Goal: Navigation & Orientation: Find specific page/section

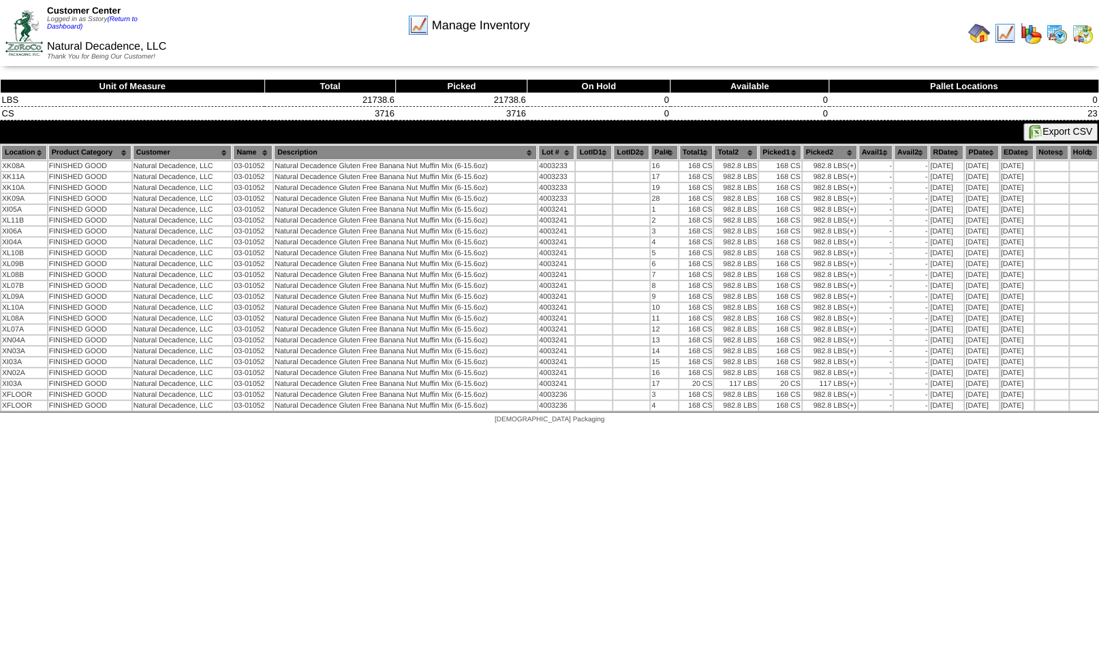
click at [1080, 37] on img at bounding box center [1082, 33] width 22 height 22
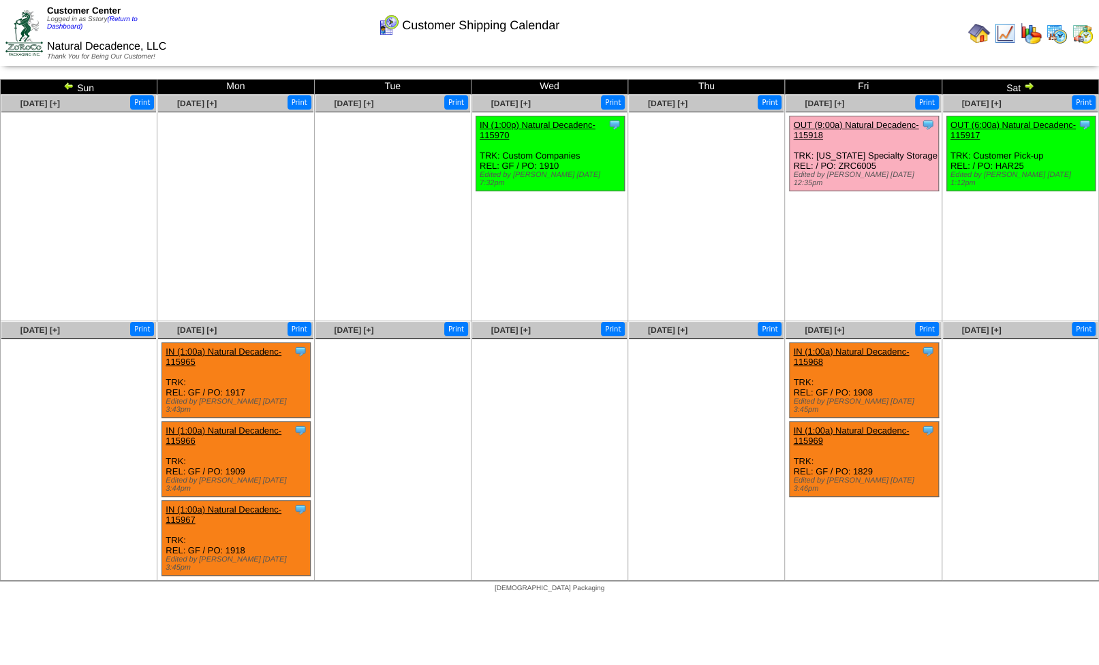
click at [973, 36] on img at bounding box center [979, 33] width 22 height 22
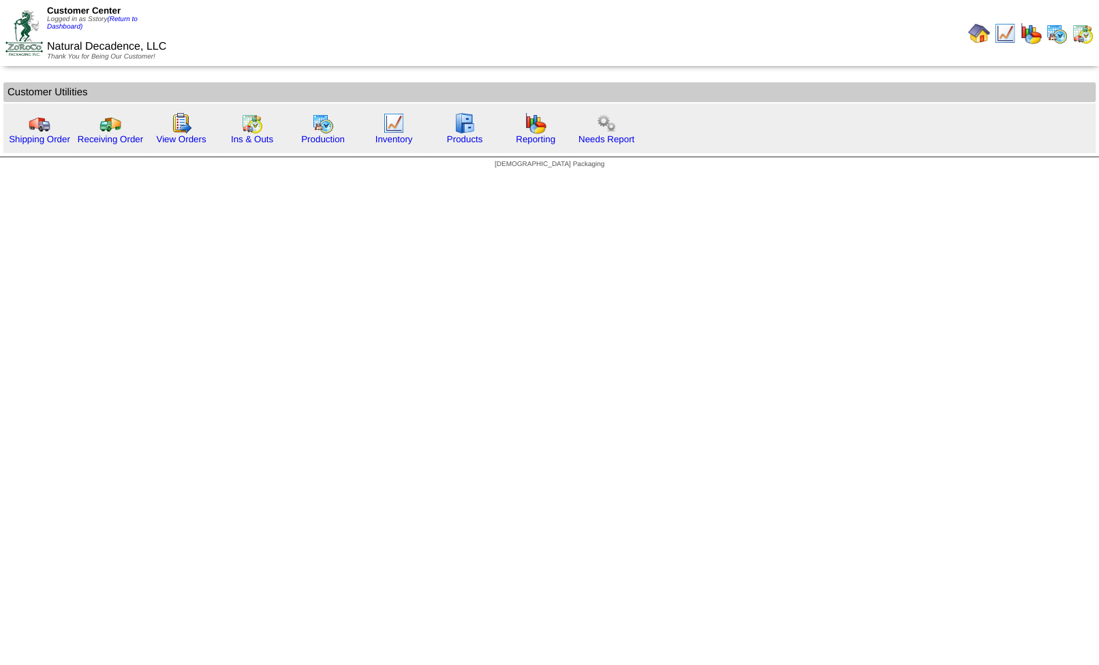
click at [127, 16] on div "Customer Center Logged in as Sstory (Return to Dashboard)" at bounding box center [108, 17] width 123 height 25
click at [122, 22] on link "(Return to Dashboard)" at bounding box center [92, 23] width 91 height 15
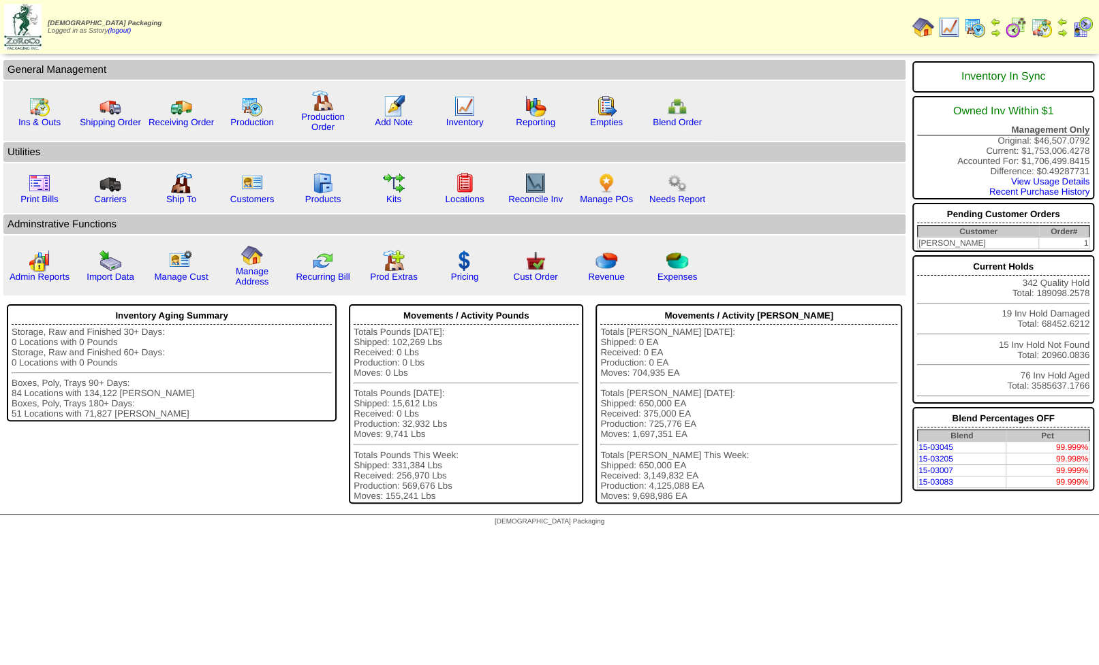
click at [1059, 26] on link at bounding box center [1061, 29] width 11 height 21
